Goal: Information Seeking & Learning: Check status

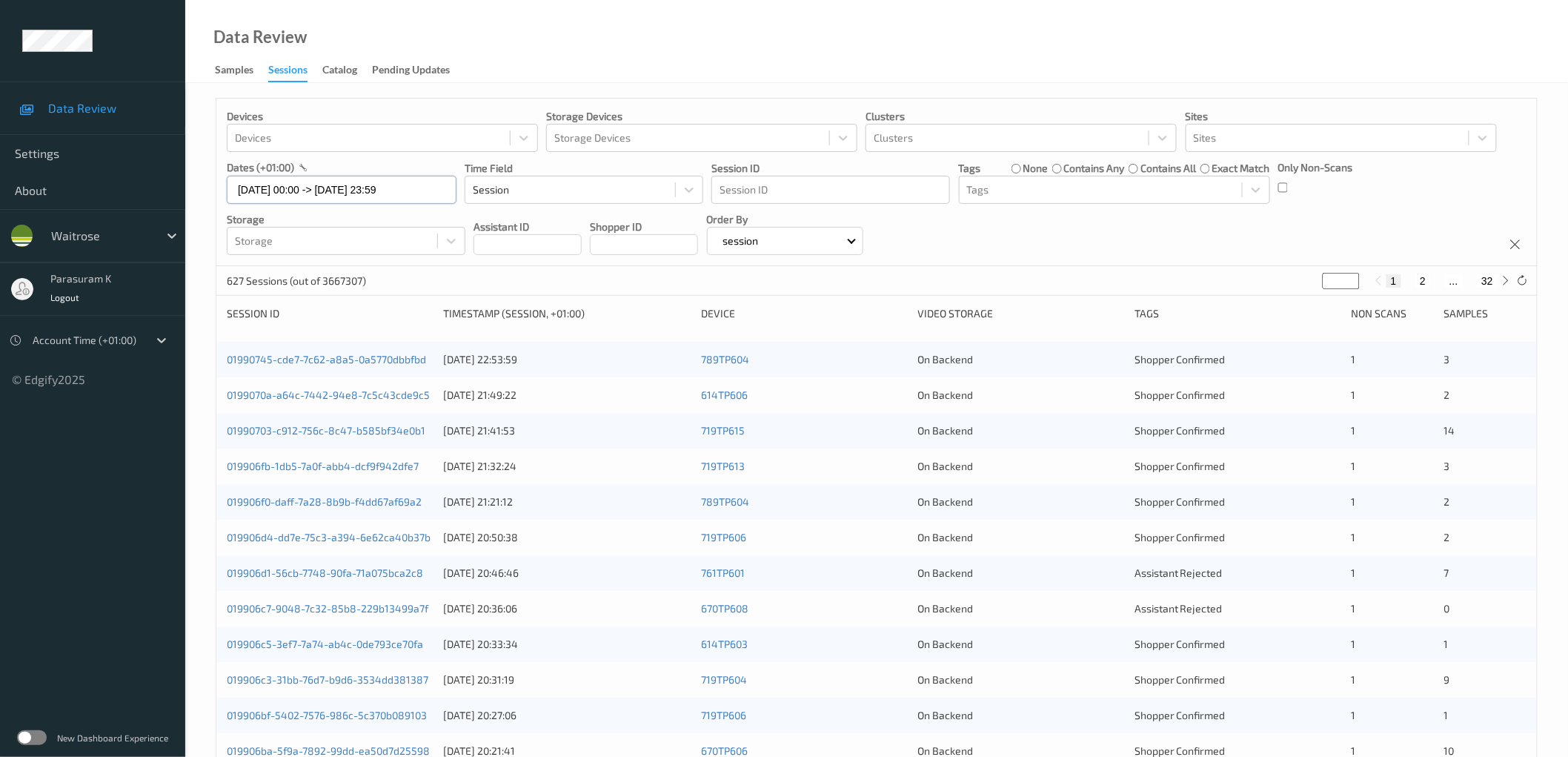
click at [372, 191] on input "[DATE] 00:00 -> [DATE] 23:59" at bounding box center [342, 190] width 230 height 28
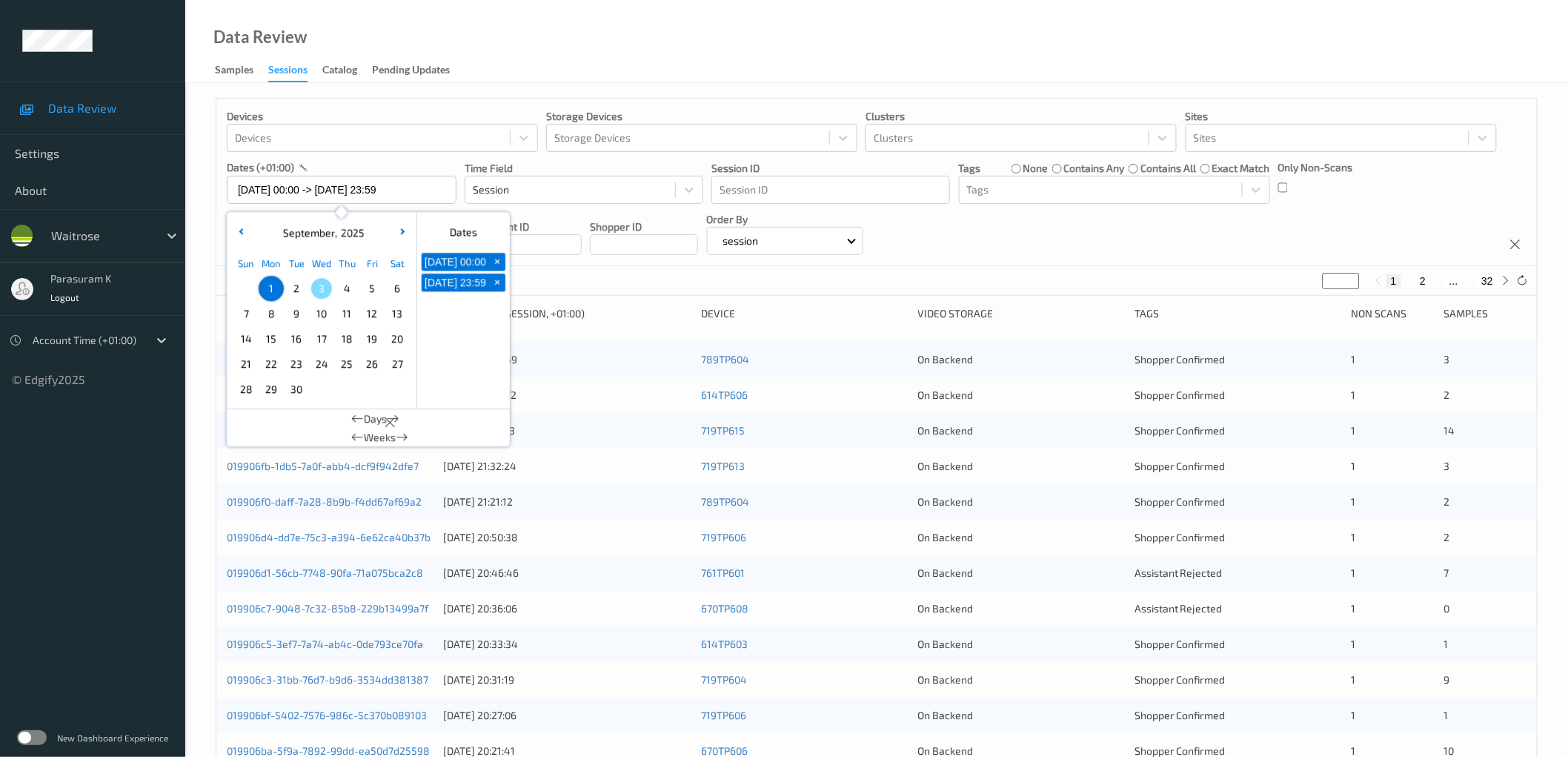
click at [304, 291] on span "2" at bounding box center [297, 288] width 21 height 21
type input "[DATE] 00:00 -> [DATE] 23:59"
click at [1530, 178] on div "Devices Devices Storage Devices Storage Devices Clusters Clusters Sites Sites d…" at bounding box center [877, 182] width 1321 height 168
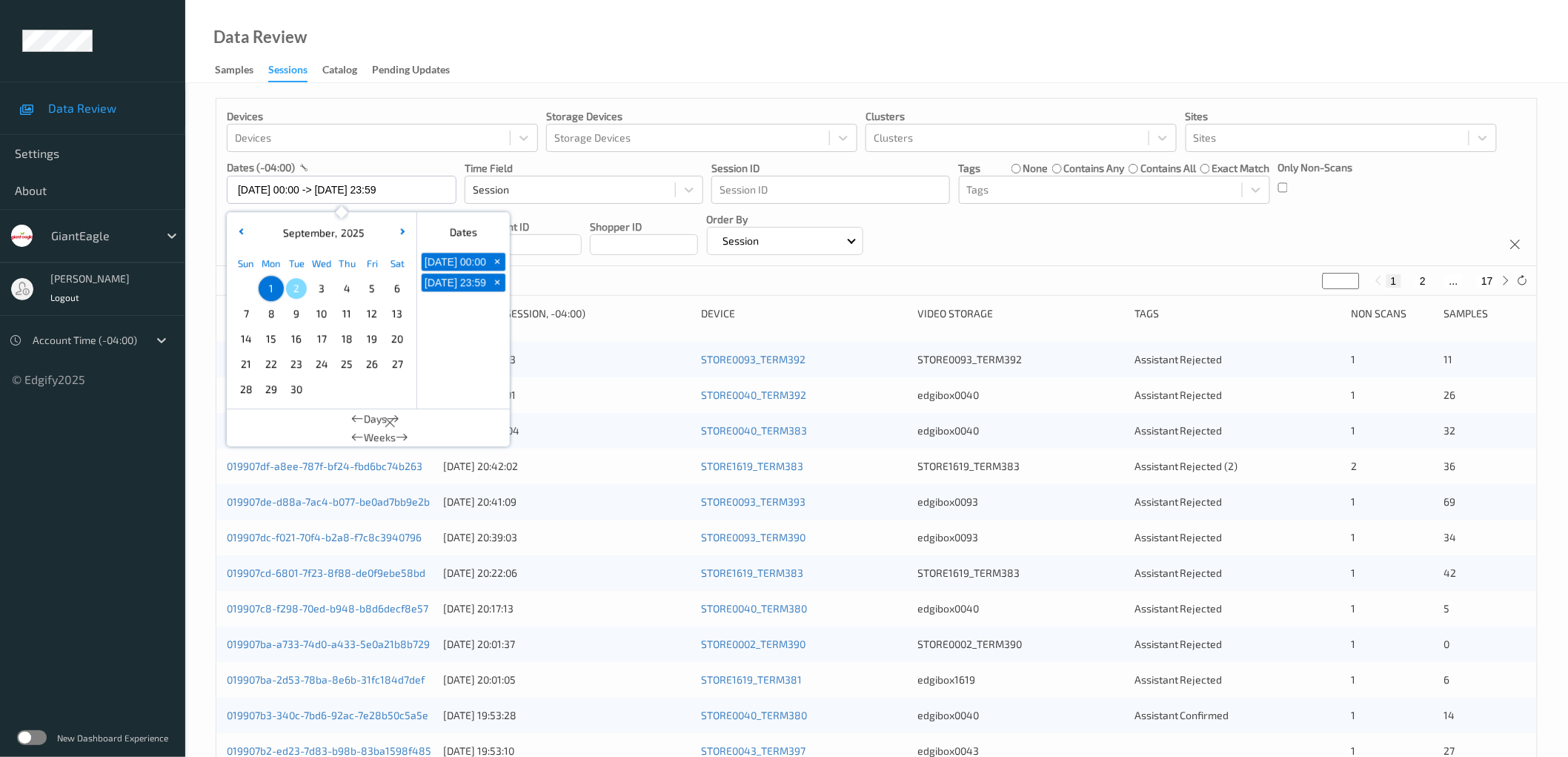
click at [524, 64] on div "Data Review Samples Sessions Catalog Pending Updates" at bounding box center [877, 41] width 1384 height 83
click at [350, 187] on input "[DATE] 00:00 -> [DATE] 23:59" at bounding box center [342, 190] width 230 height 28
click at [301, 289] on span "2" at bounding box center [297, 288] width 21 height 21
click at [1340, 219] on div "Devices Devices Storage Devices Storage Devices Clusters Clusters Sites Sites d…" at bounding box center [877, 182] width 1321 height 168
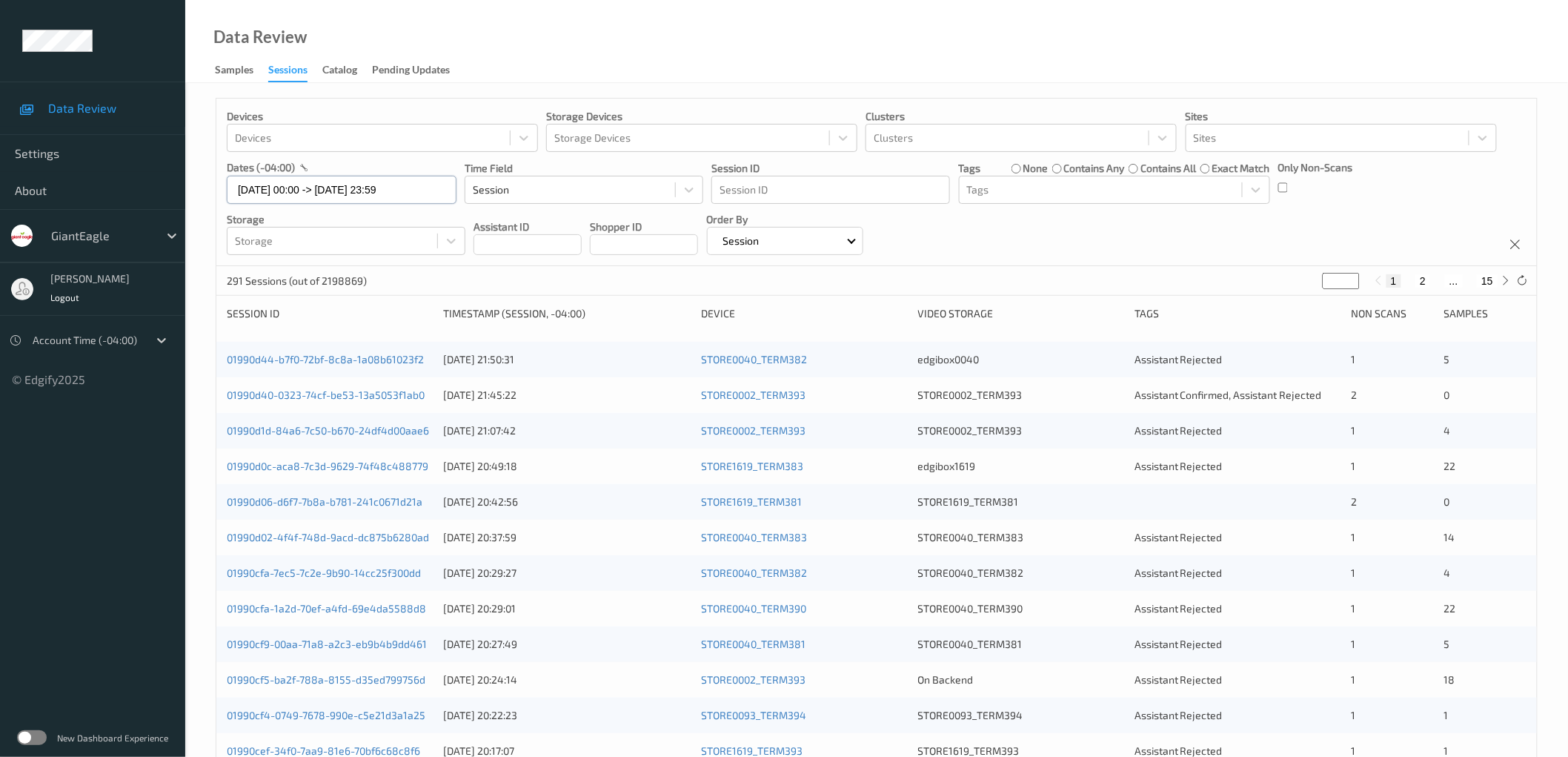
click at [350, 190] on input "[DATE] 00:00 -> [DATE] 23:59" at bounding box center [342, 190] width 230 height 28
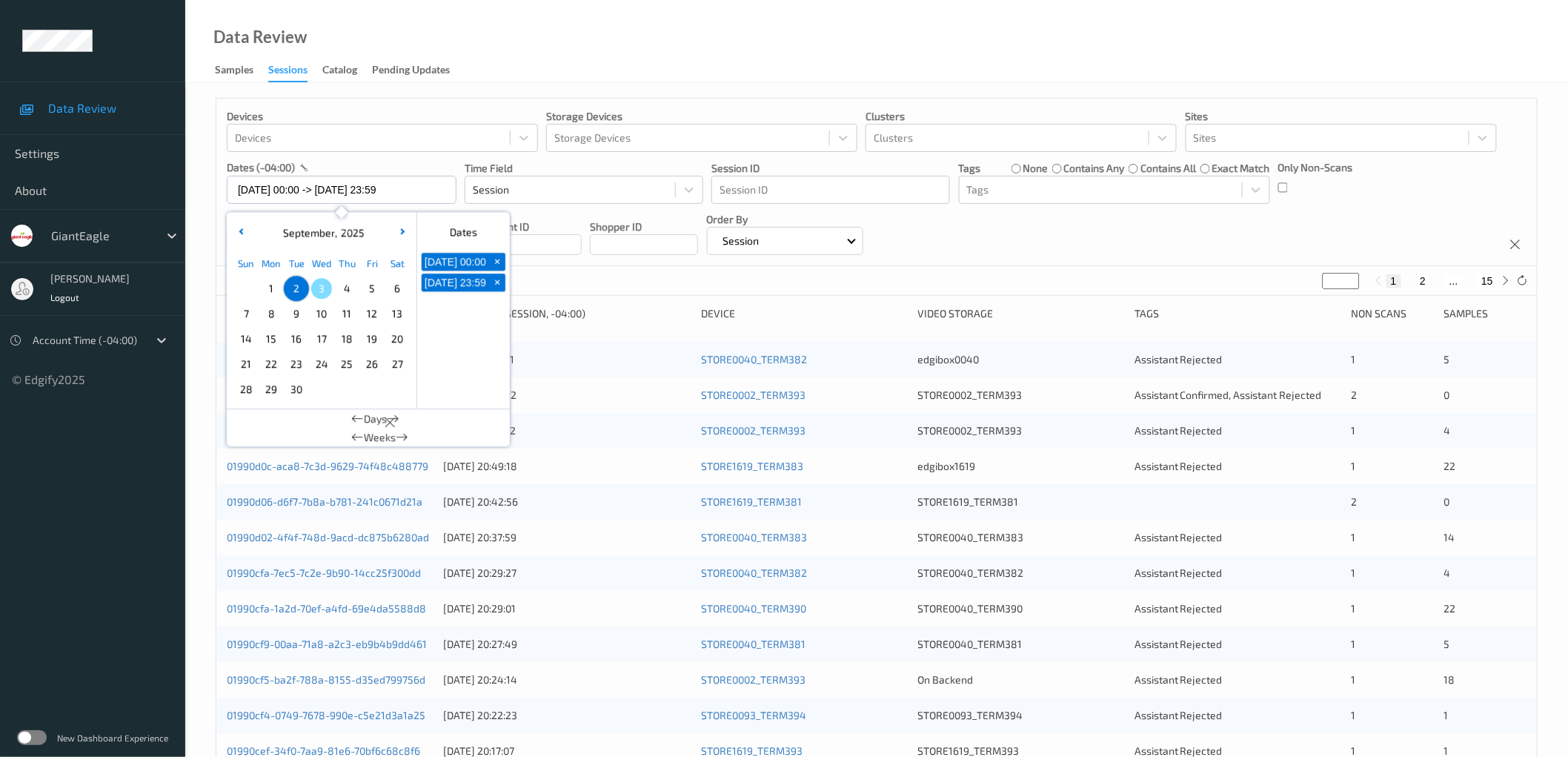
click at [271, 287] on span "1" at bounding box center [271, 288] width 21 height 21
type input "[DATE] 00:00 -> [DATE] 23:59"
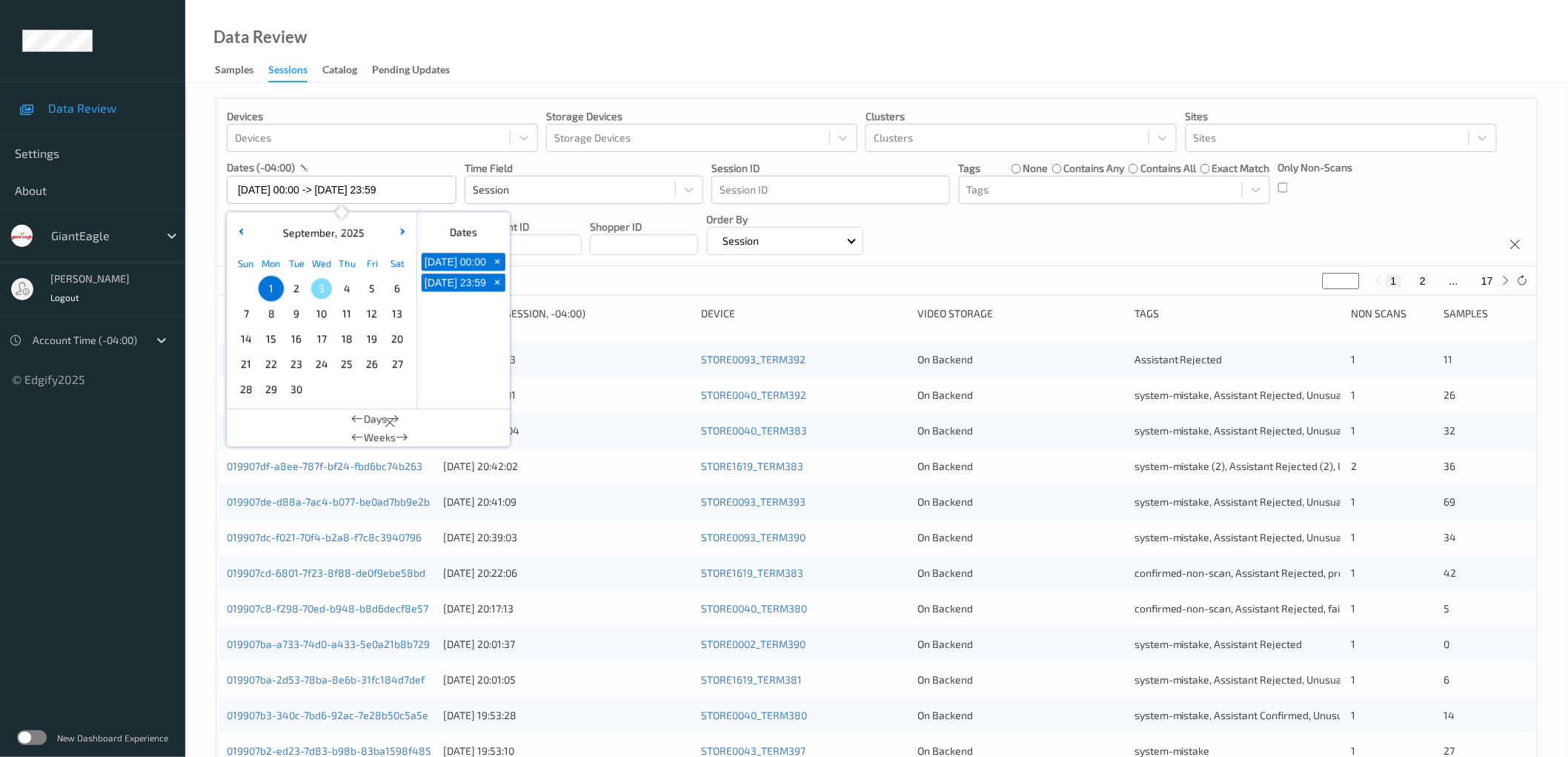
click at [1344, 280] on input "*" at bounding box center [1341, 281] width 37 height 17
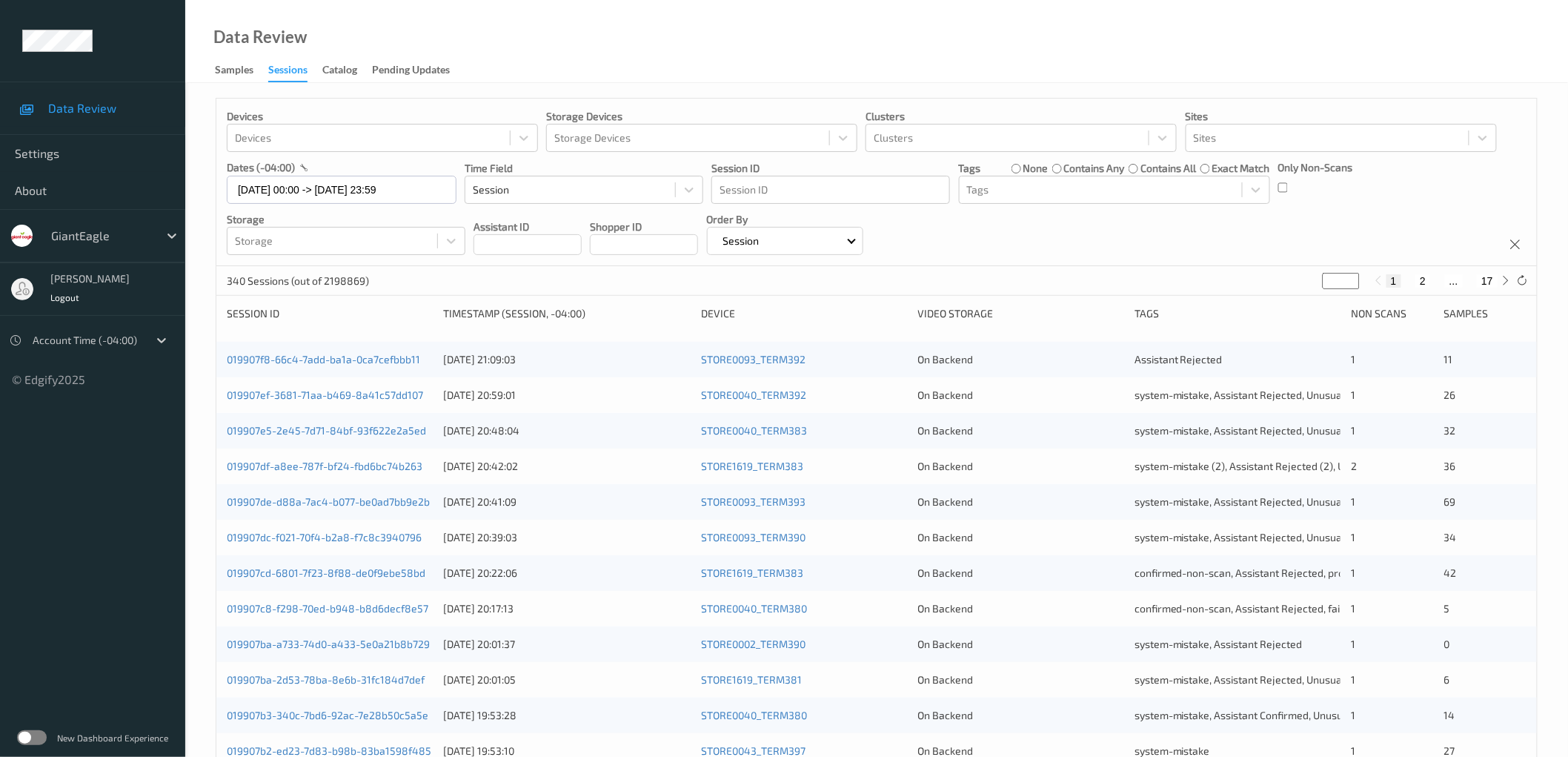
type input "**"
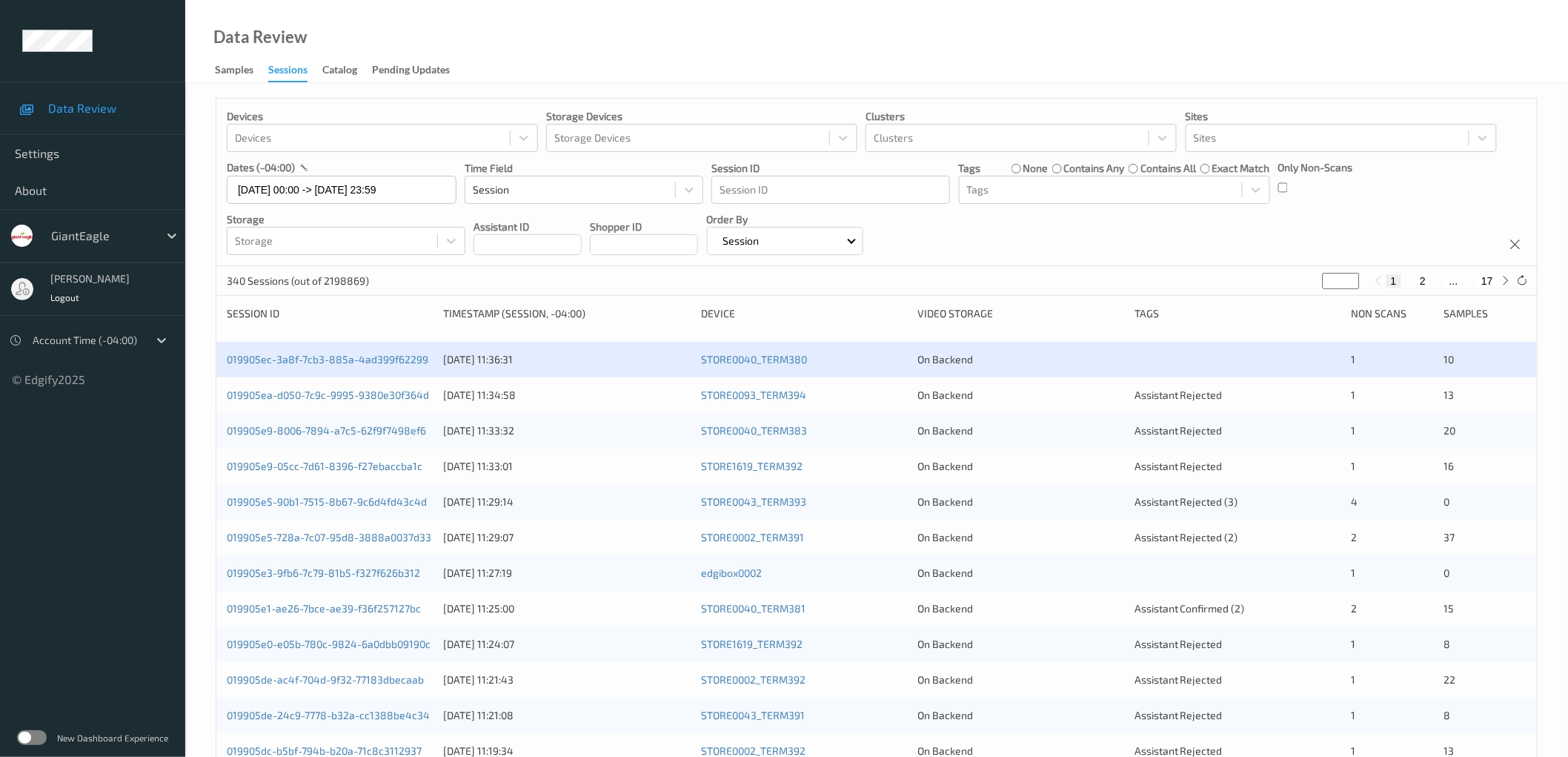
type input "*"
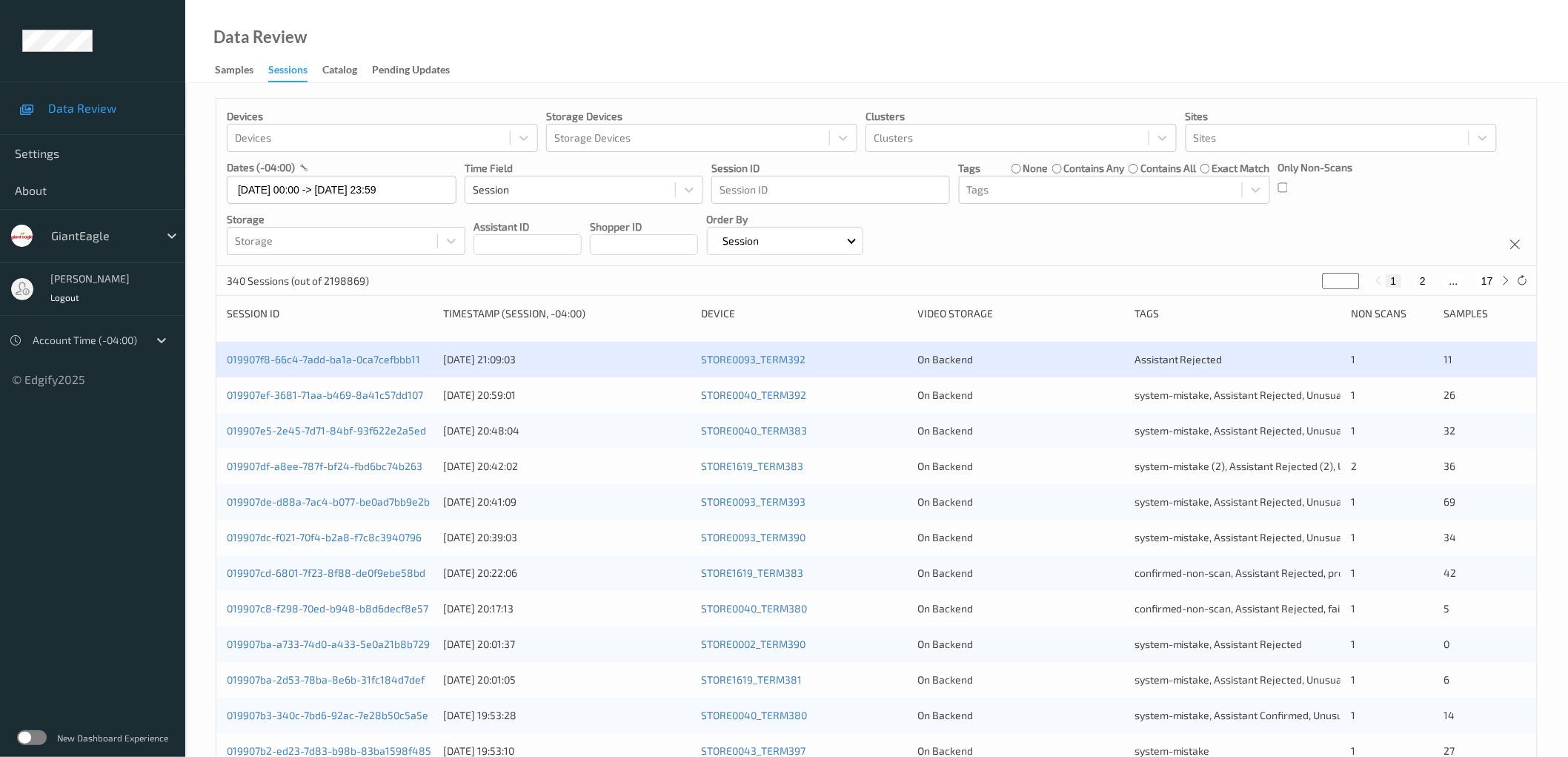
click at [1353, 285] on input "*" at bounding box center [1341, 281] width 37 height 17
click at [1355, 285] on input "*" at bounding box center [1341, 281] width 37 height 17
click at [1355, 282] on input "*" at bounding box center [1341, 281] width 37 height 17
type input "*"
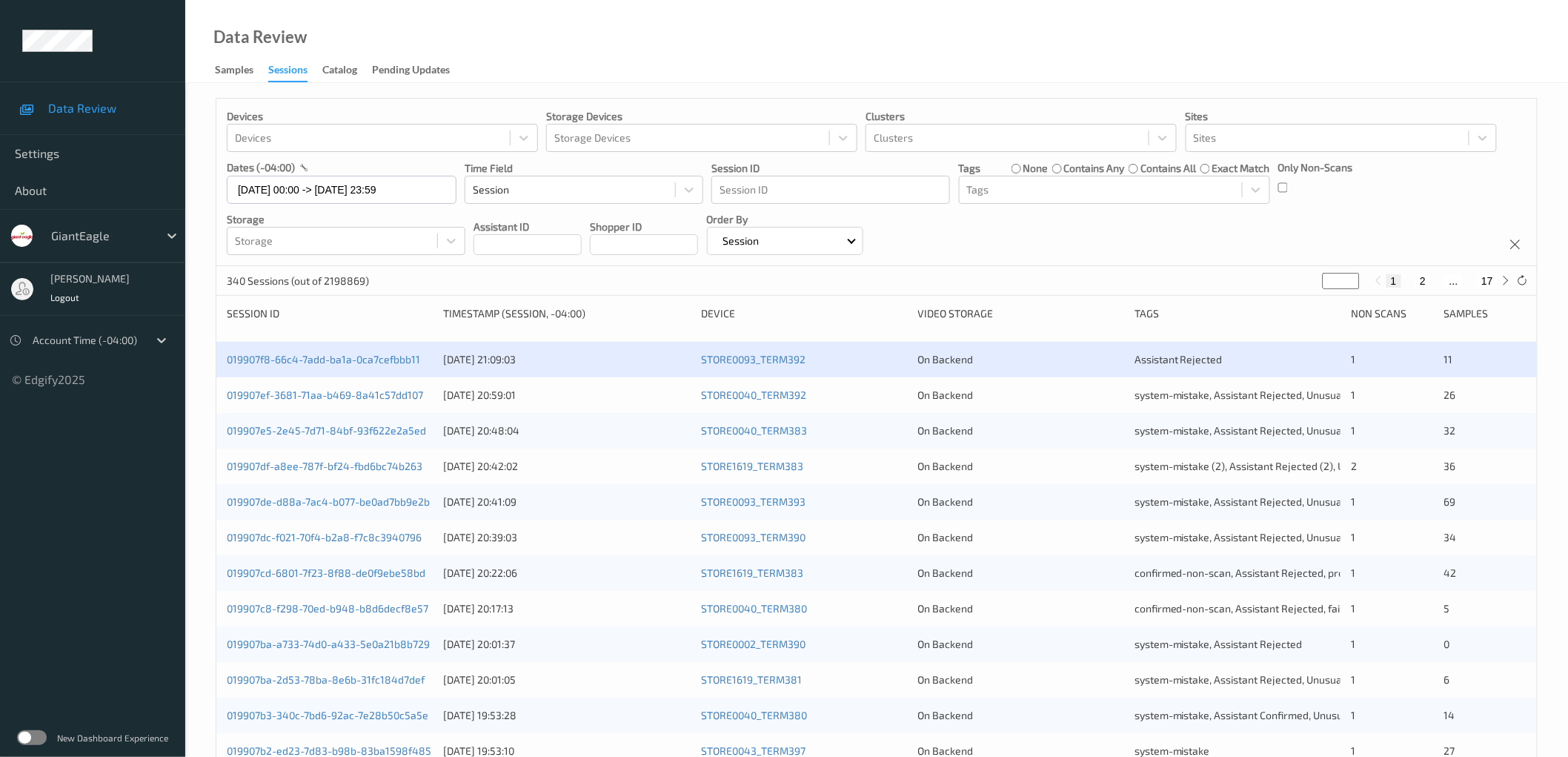
click at [1353, 278] on input "*" at bounding box center [1341, 281] width 37 height 17
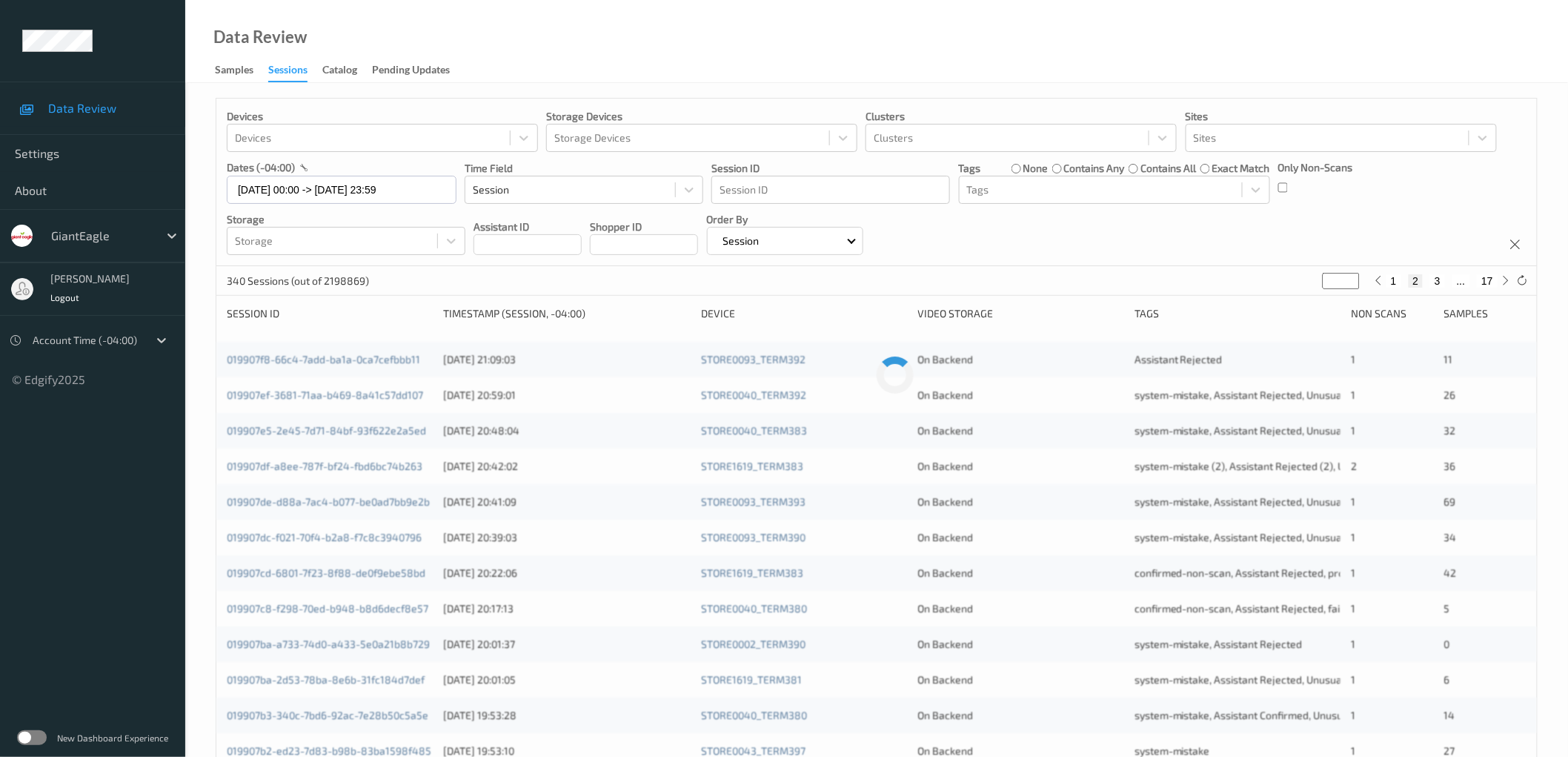
type input "*"
click at [1353, 278] on input "*" at bounding box center [1341, 281] width 37 height 17
type input "*"
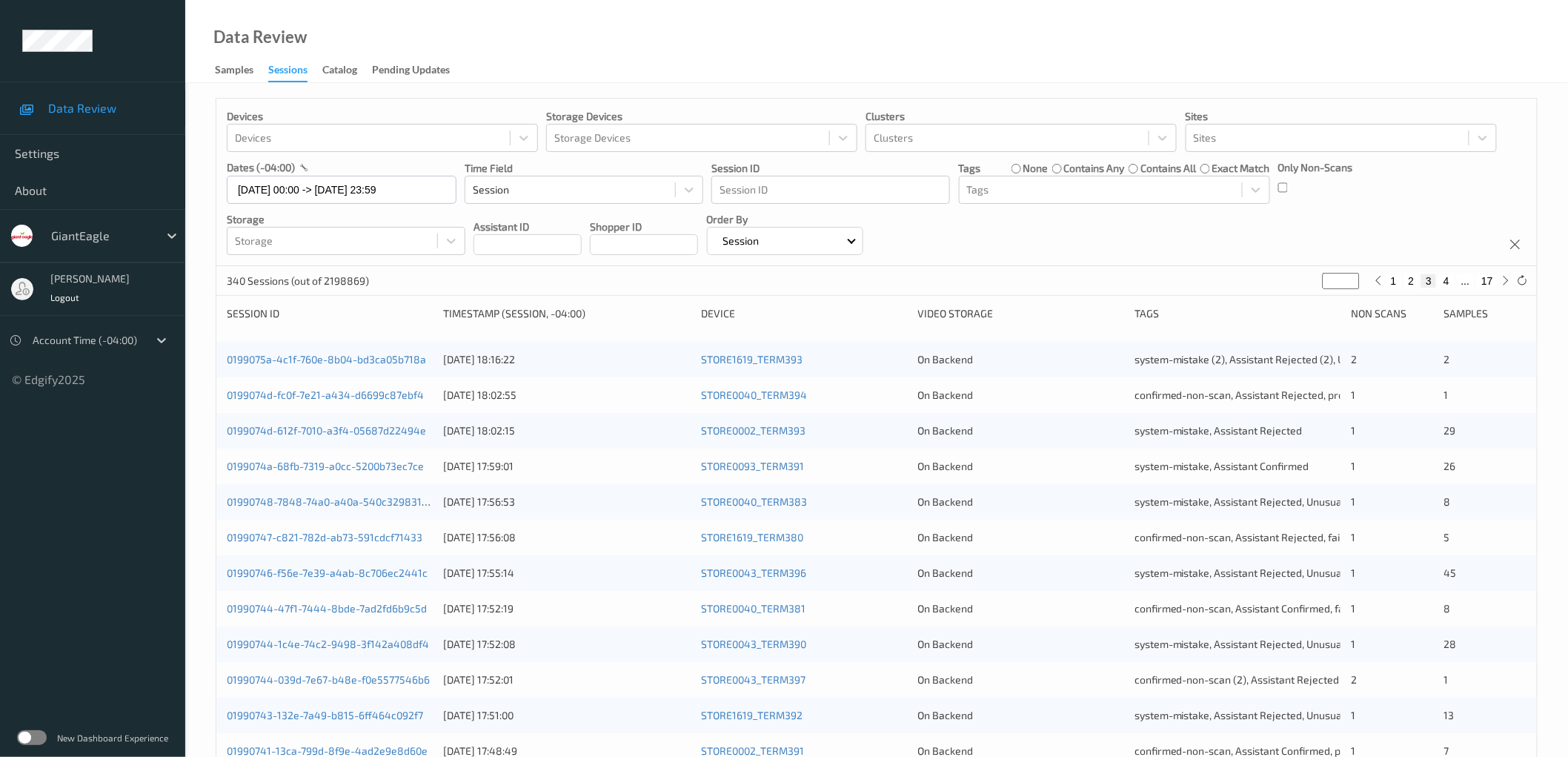
click at [1353, 278] on input "*" at bounding box center [1341, 281] width 37 height 17
click at [1160, 225] on div "Devices Devices Storage Devices Storage Devices Clusters Clusters Sites Sites d…" at bounding box center [877, 182] width 1321 height 168
type input "*"
click at [1347, 279] on input "*" at bounding box center [1339, 281] width 37 height 17
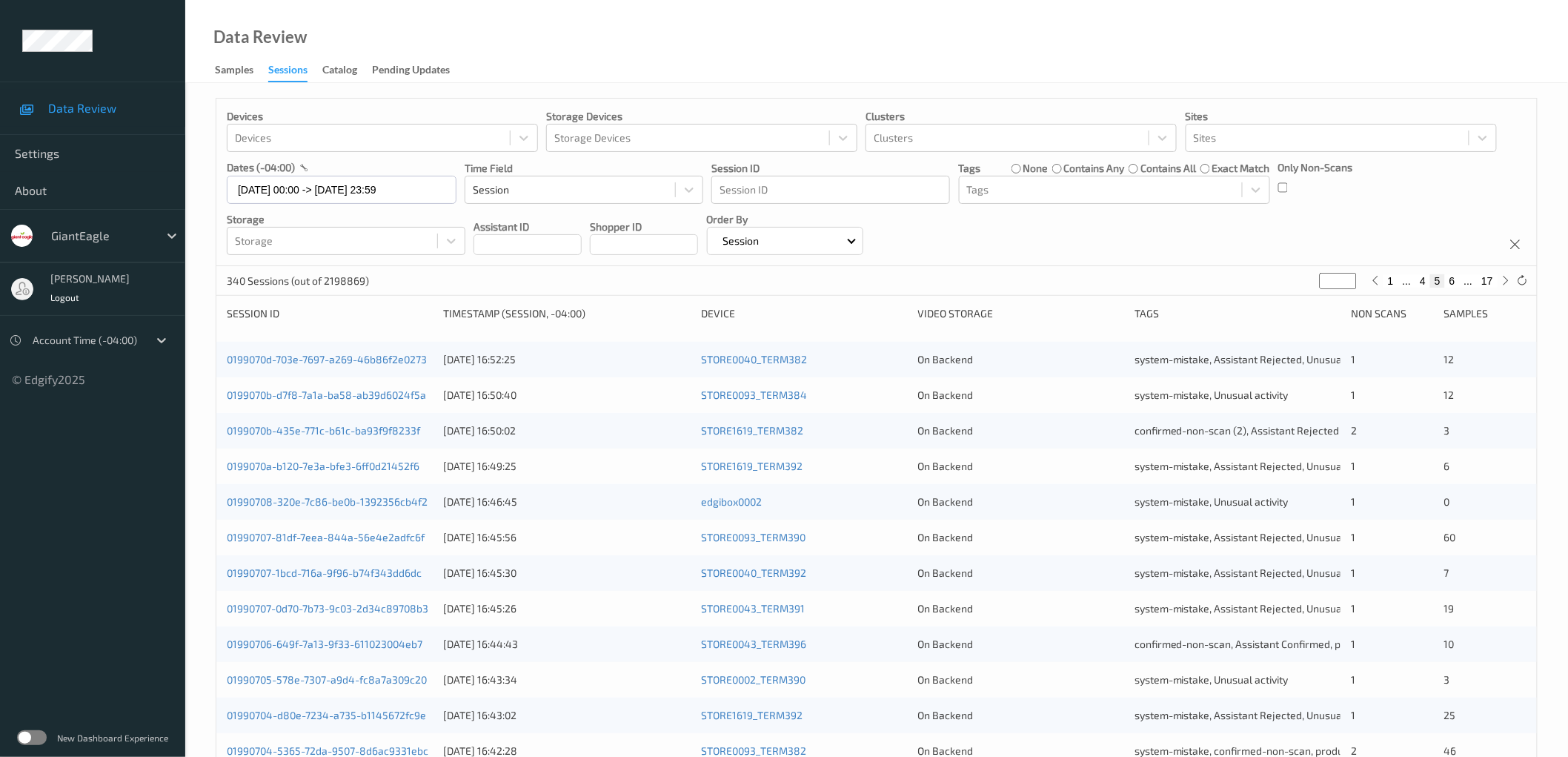
type input "*"
click at [1349, 278] on input "*" at bounding box center [1339, 281] width 37 height 17
type input "*"
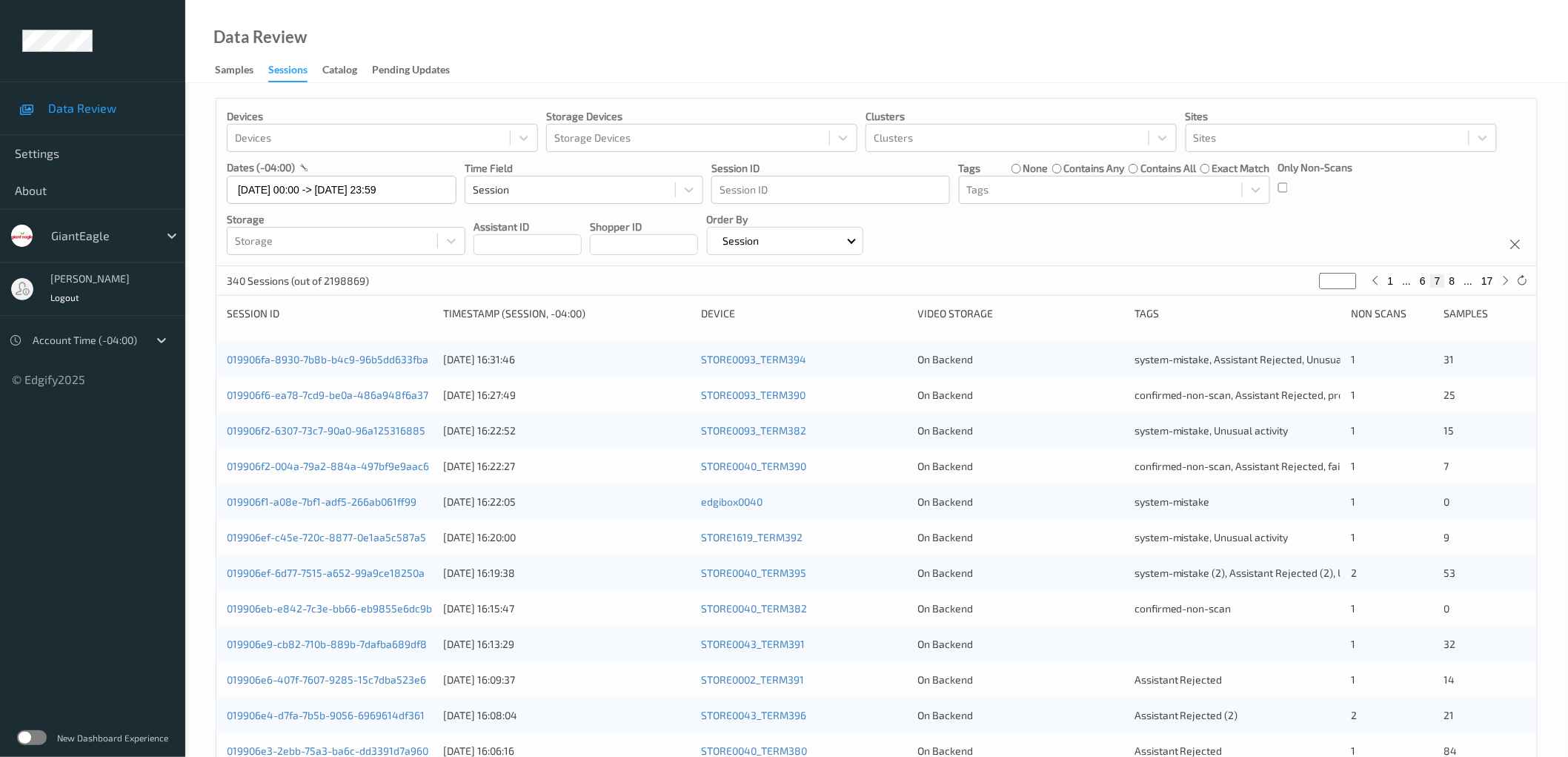
type input "*"
click at [1349, 277] on input "*" at bounding box center [1339, 281] width 37 height 17
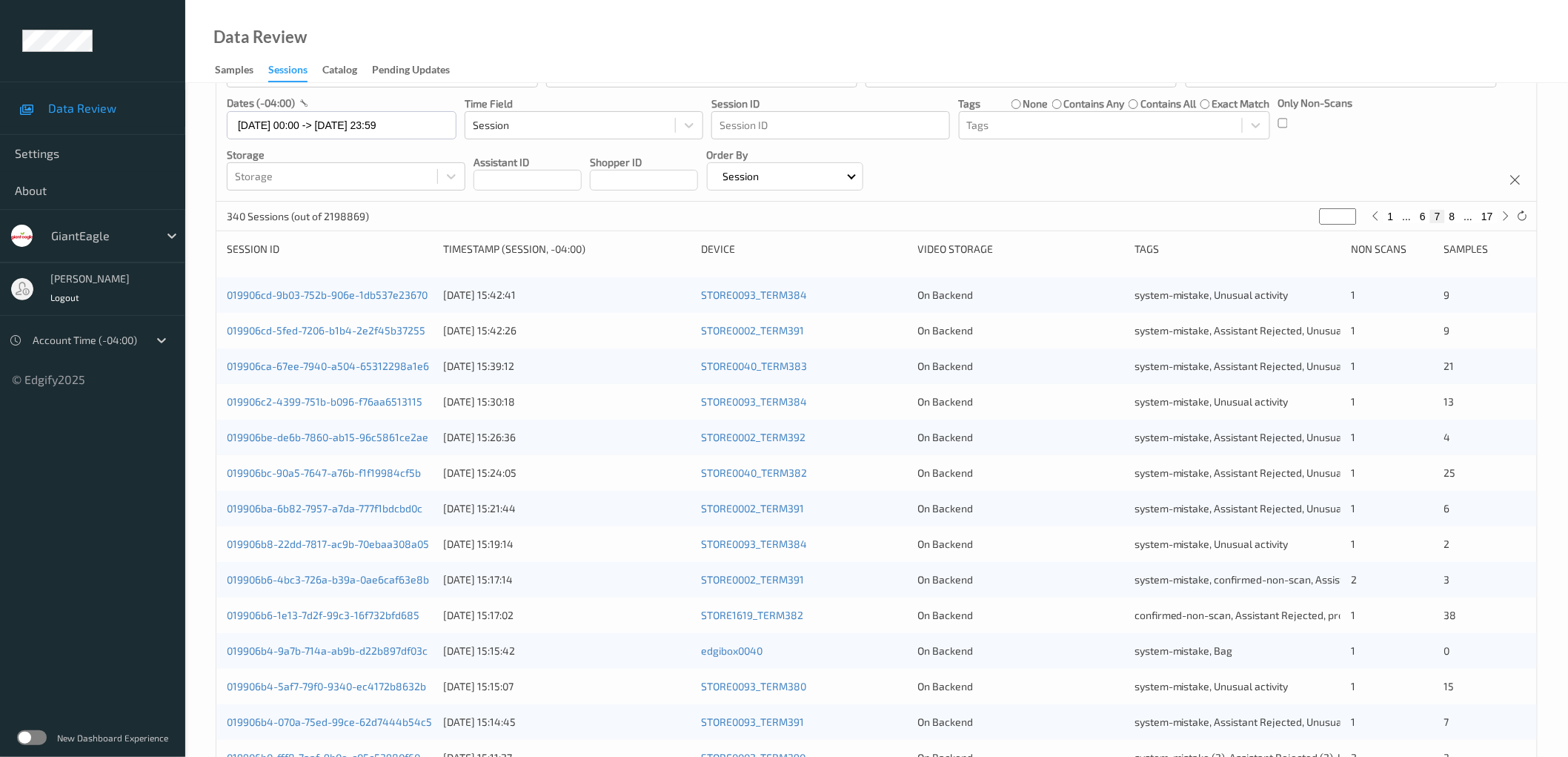
scroll to position [358, 0]
